Goal: Book appointment/travel/reservation

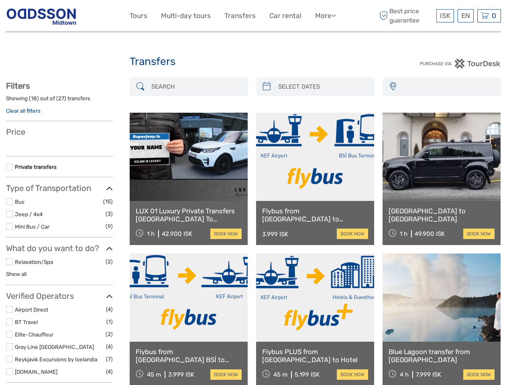
select select
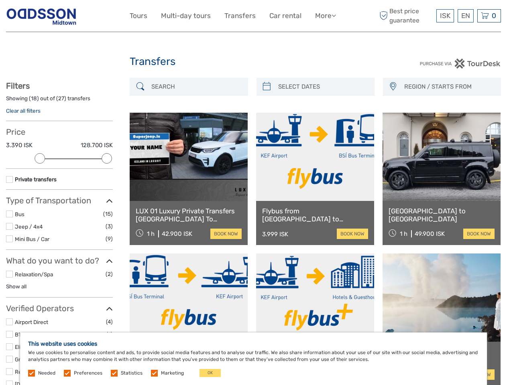
click at [325, 16] on link "More" at bounding box center [325, 16] width 21 height 12
click at [334, 15] on icon at bounding box center [334, 15] width 4 height 7
click at [445, 16] on span "ISK" at bounding box center [445, 16] width 10 height 8
click at [465, 16] on div "EN English Español Deutsch" at bounding box center [466, 15] width 16 height 13
click at [489, 16] on div "0 Items Total 0 ISK Checkout The shopping cart is empty." at bounding box center [489, 15] width 24 height 13
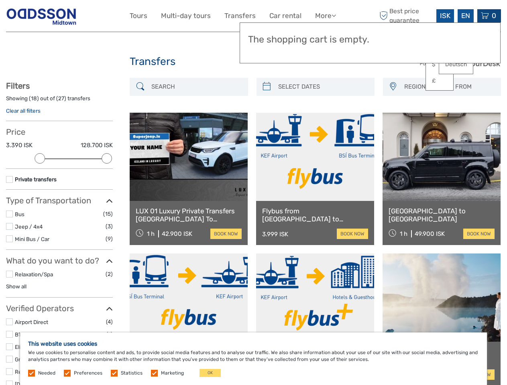
click at [40, 159] on div at bounding box center [40, 158] width 10 height 10
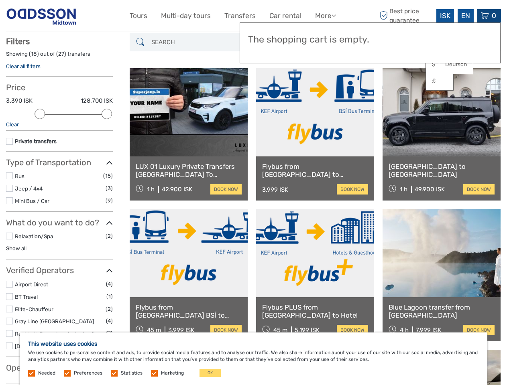
click at [107, 159] on div "Filters Showing ( 18 ) out of ( 27 ) transfers Clear all filters Price 3.390 IS…" at bounding box center [59, 210] width 107 height 347
click at [267, 87] on link at bounding box center [315, 112] width 118 height 88
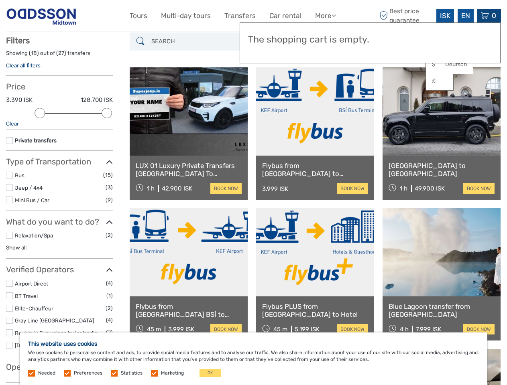
click at [322, 87] on link at bounding box center [315, 111] width 118 height 88
click at [393, 87] on link at bounding box center [442, 111] width 118 height 88
